Goal: Task Accomplishment & Management: Complete application form

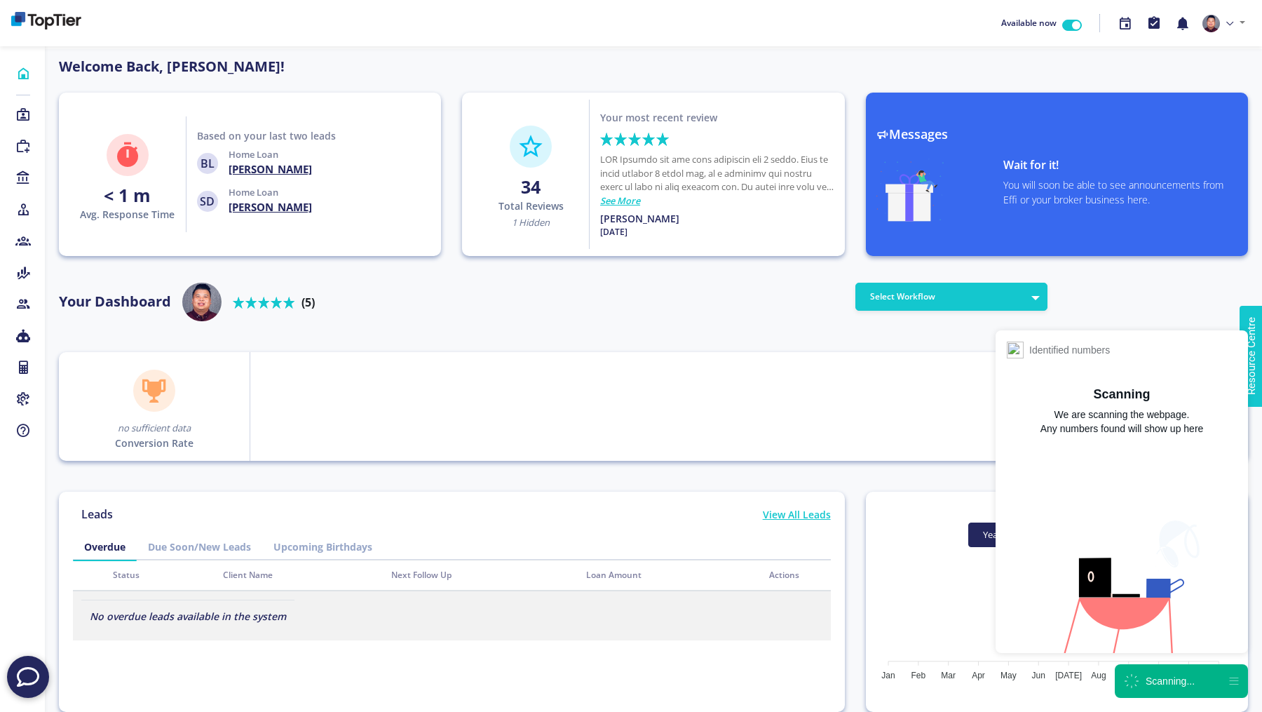
scroll to position [126, 224]
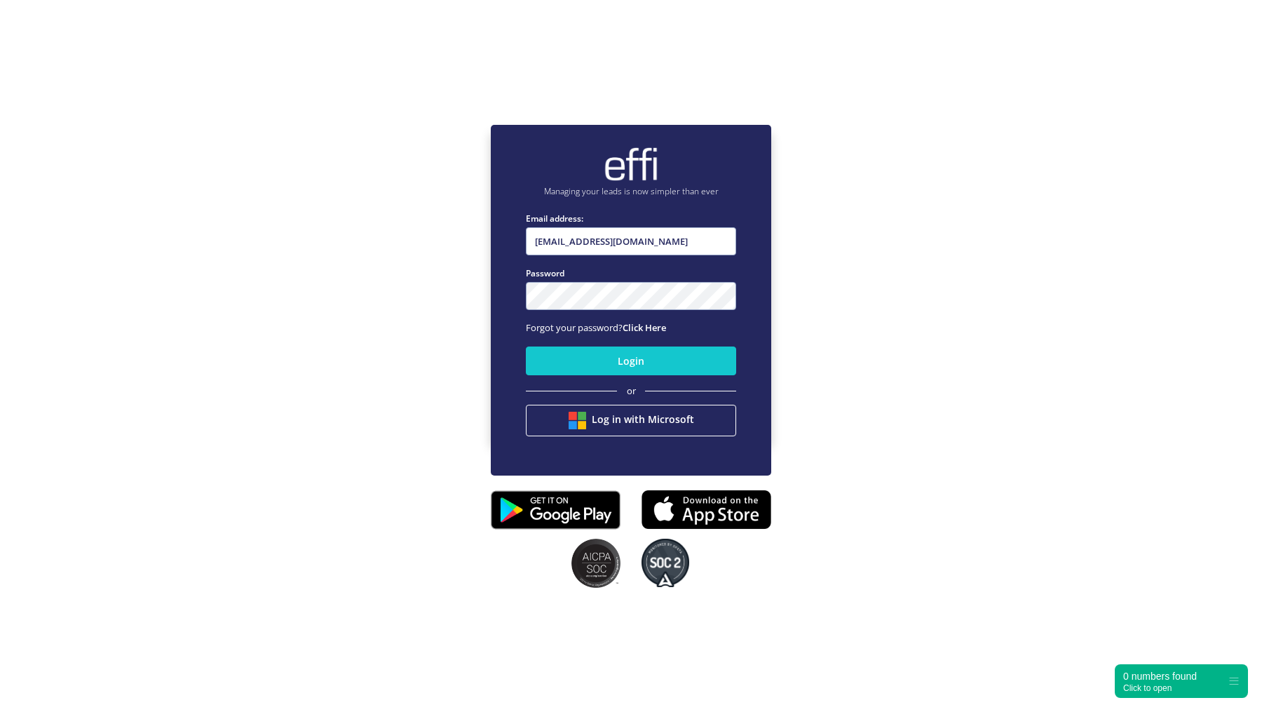
click at [0, 638] on nordpass-portal at bounding box center [0, 638] width 0 height 0
type input "[EMAIL_ADDRESS][DOMAIN_NAME]"
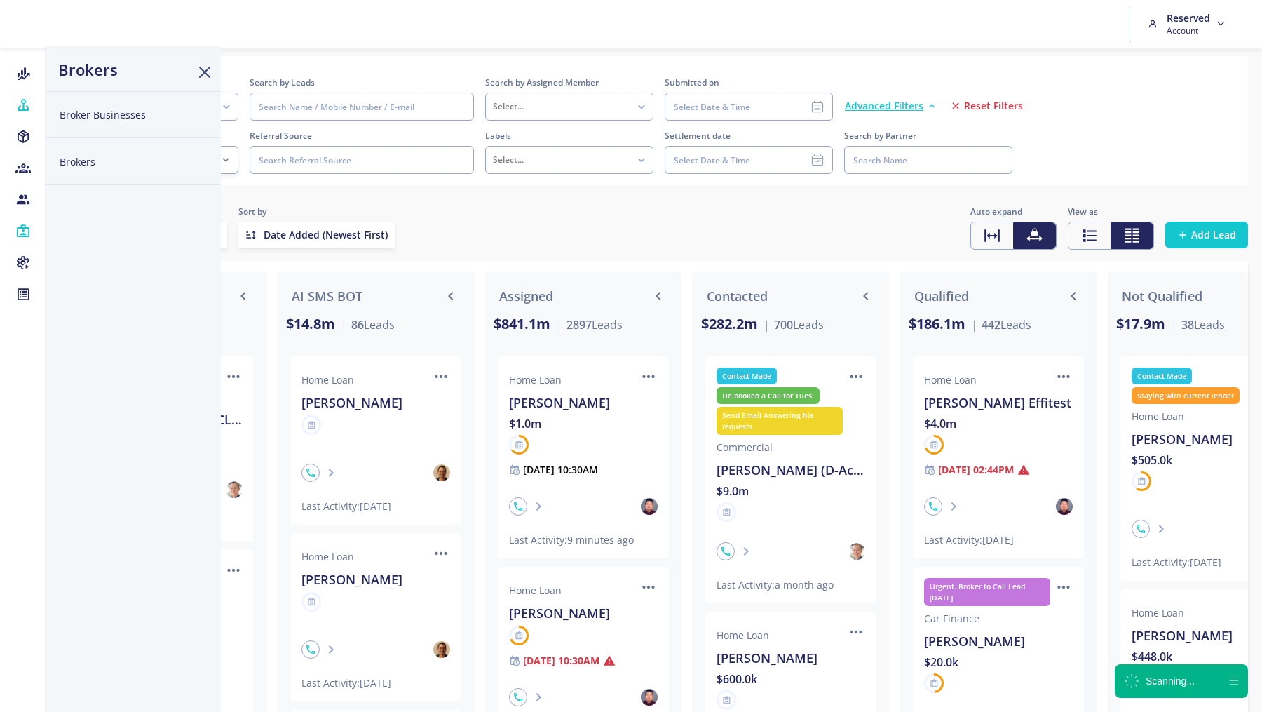
click at [79, 121] on button "Broker Businesses" at bounding box center [133, 114] width 175 height 47
select select
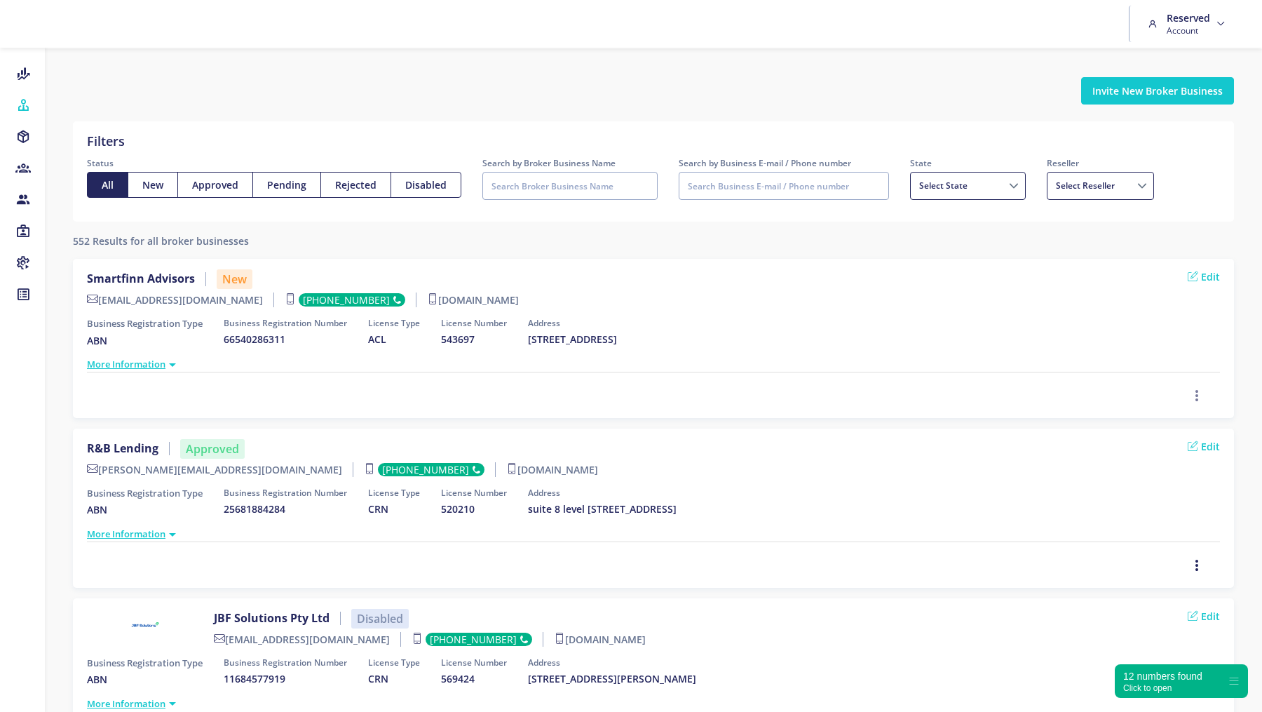
click at [1198, 391] on icon "button" at bounding box center [1196, 395] width 11 height 15
click at [1167, 320] on span "Approve" at bounding box center [1159, 322] width 40 height 13
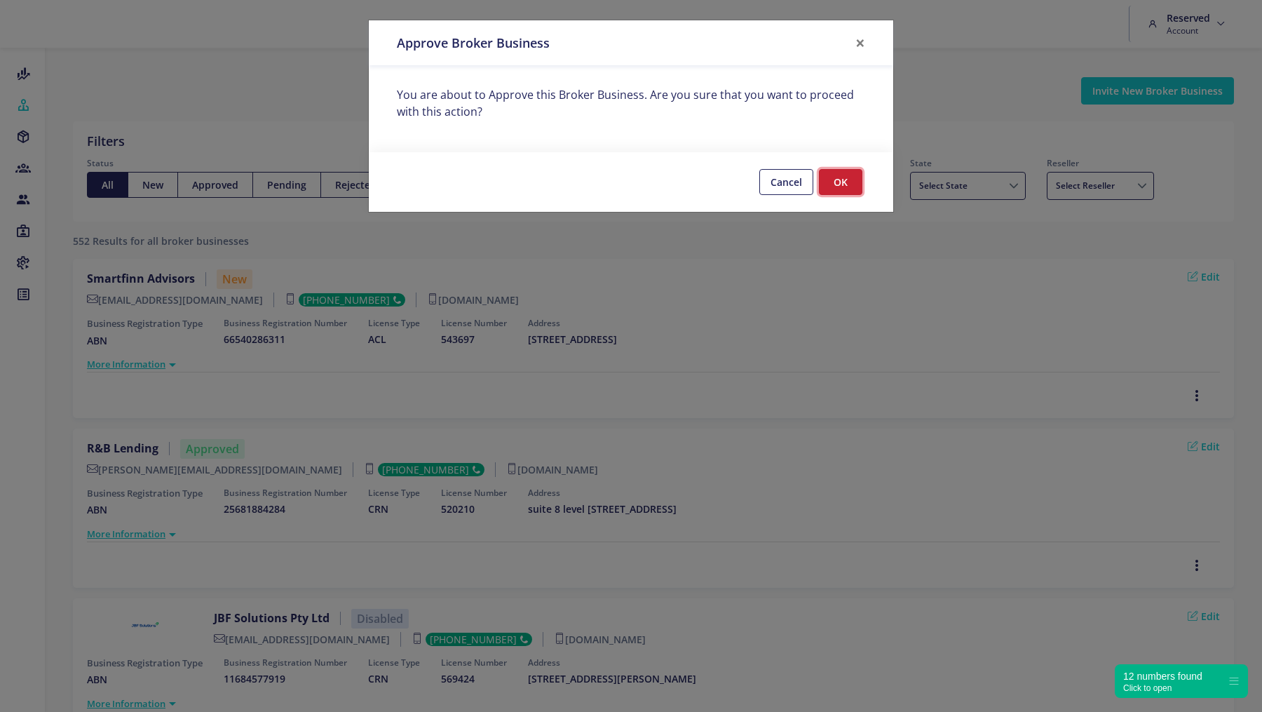
click at [850, 182] on button "OK" at bounding box center [840, 182] width 43 height 26
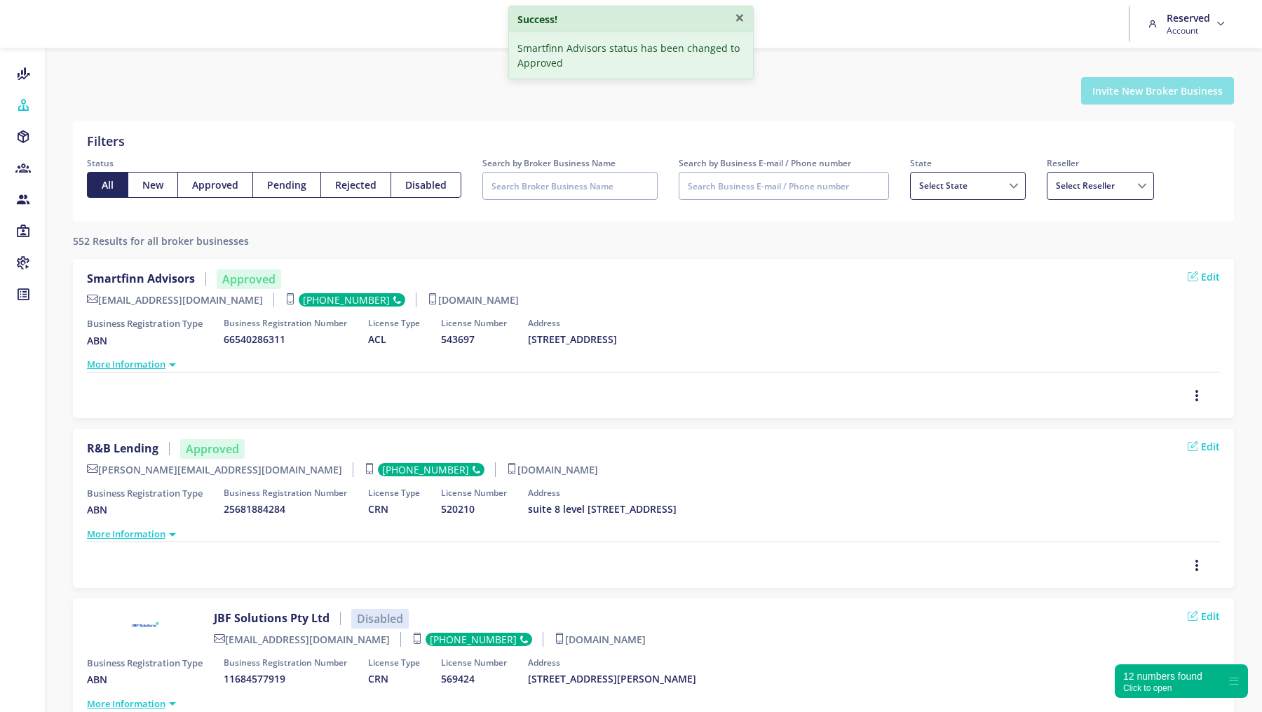
click at [1142, 94] on button "Invite New Broker Business" at bounding box center [1157, 90] width 153 height 27
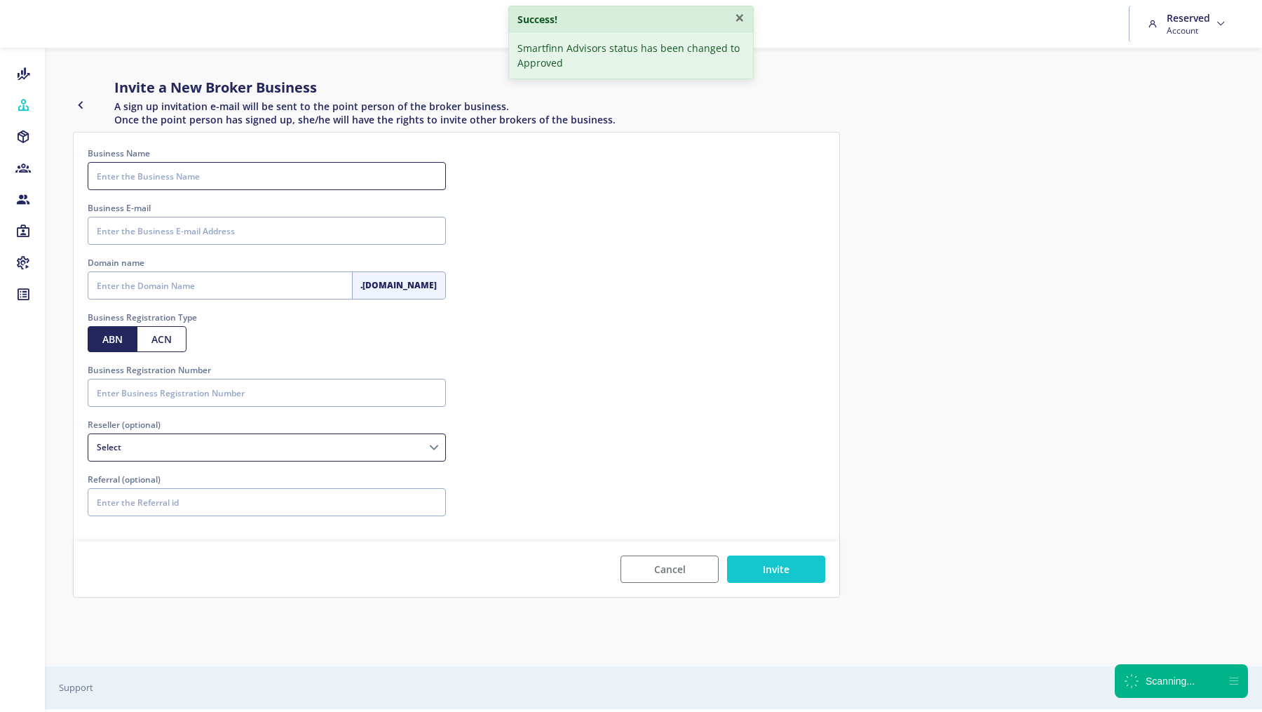
click at [185, 185] on input "Business Name" at bounding box center [267, 176] width 358 height 28
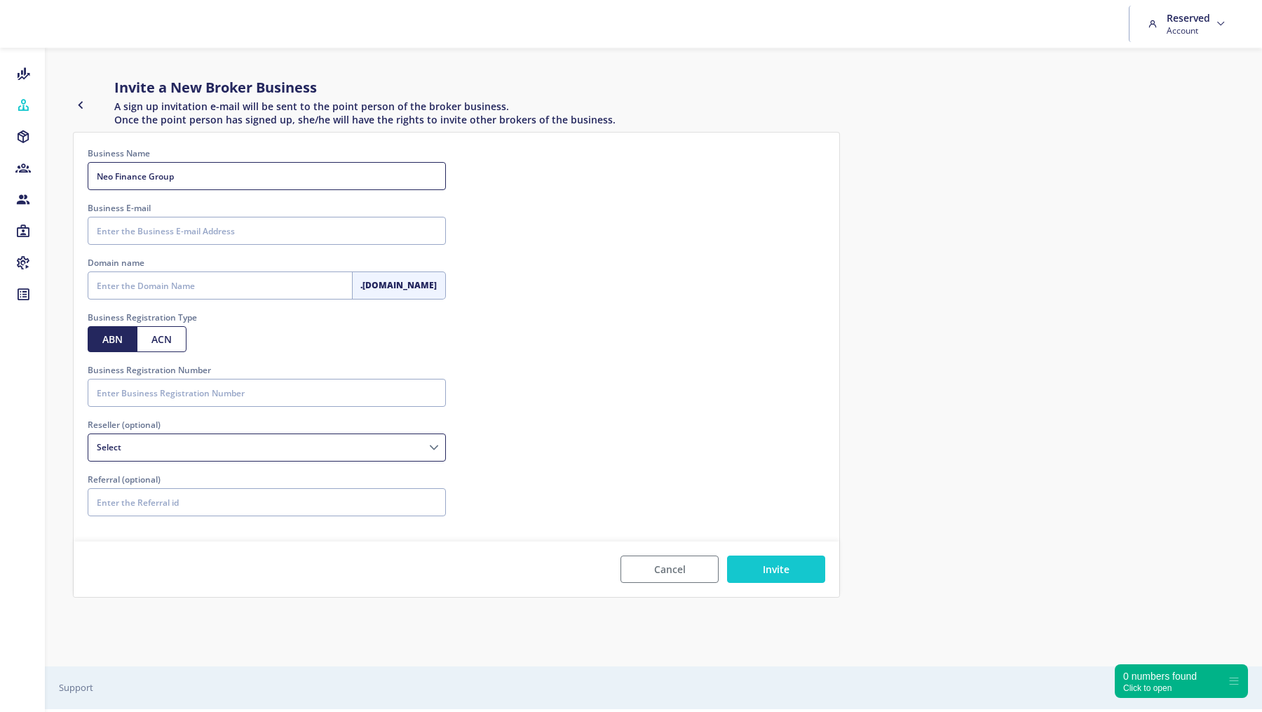
type input "Neo Finance Group"
click at [155, 403] on input "Business Registration Number" at bounding box center [267, 393] width 358 height 28
paste input "97161384293"
type input "97161384293"
click at [141, 285] on input "Domain name" at bounding box center [220, 285] width 265 height 28
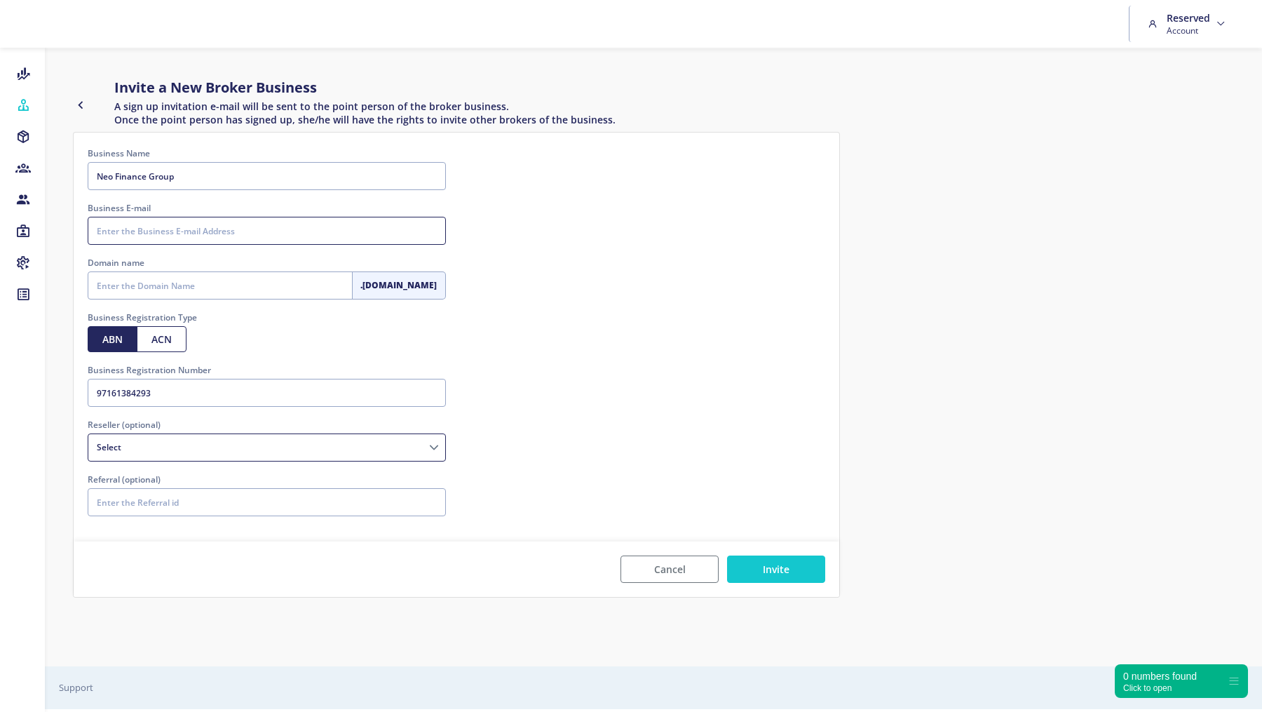
click at [149, 235] on input "Business E-mail" at bounding box center [267, 231] width 358 height 28
click at [177, 236] on input "Business E-mail" at bounding box center [267, 231] width 358 height 28
paste input "[EMAIL_ADDRESS][DOMAIN_NAME]"
type input "[EMAIL_ADDRESS][DOMAIN_NAME]"
click at [134, 294] on input "Domain name" at bounding box center [220, 285] width 265 height 28
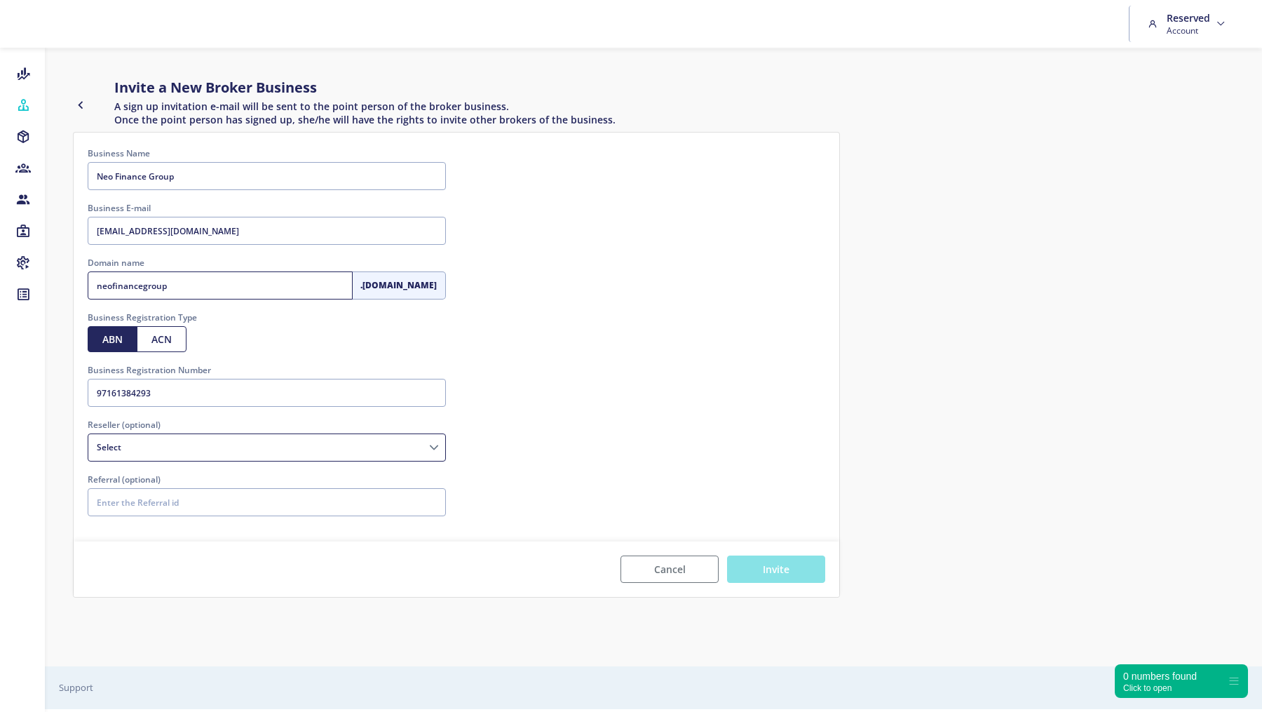
type input "neofinancegroup"
click at [785, 569] on button "Invite" at bounding box center [776, 568] width 98 height 27
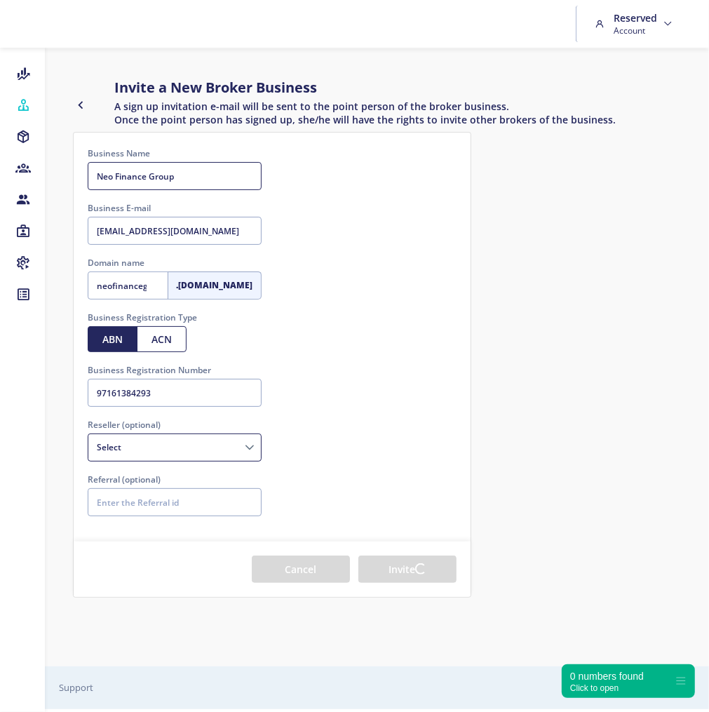
drag, startPoint x: 187, startPoint y: 177, endPoint x: 73, endPoint y: 177, distance: 113.6
click at [74, 177] on div "Business Name Neo Finance Group Please enter the Business Name Business E-mail …" at bounding box center [272, 337] width 397 height 409
click at [142, 226] on input "[EMAIL_ADDRESS][DOMAIN_NAME]" at bounding box center [175, 231] width 174 height 28
click at [141, 229] on input "[EMAIL_ADDRESS][DOMAIN_NAME]" at bounding box center [175, 231] width 174 height 28
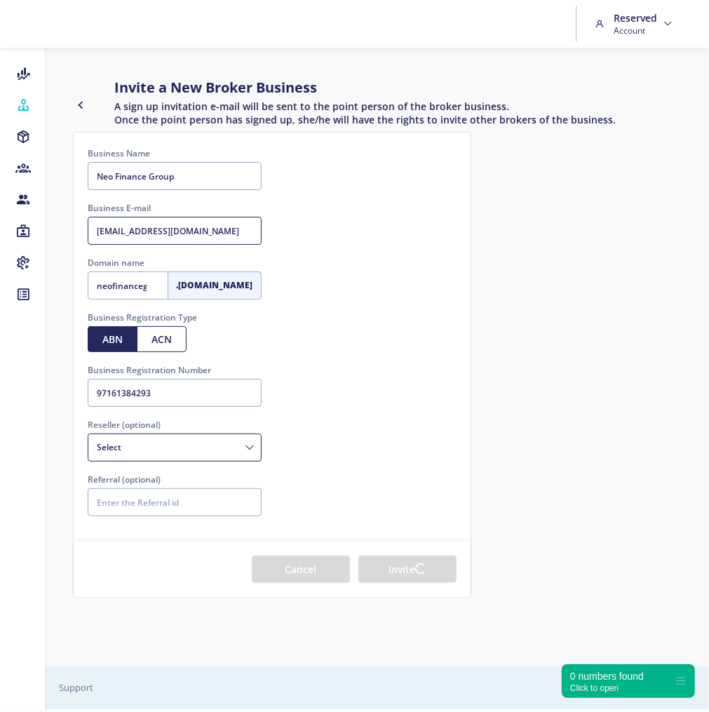
click at [141, 229] on input "[EMAIL_ADDRESS][DOMAIN_NAME]" at bounding box center [175, 231] width 174 height 28
click at [151, 400] on input "97161384293" at bounding box center [175, 393] width 174 height 28
drag, startPoint x: 195, startPoint y: 396, endPoint x: 69, endPoint y: 396, distance: 126.2
click at [69, 396] on div "Business Name Neo Finance Group Please enter the Business Name Business E-mail …" at bounding box center [271, 365] width 419 height 466
